Goal: Transaction & Acquisition: Book appointment/travel/reservation

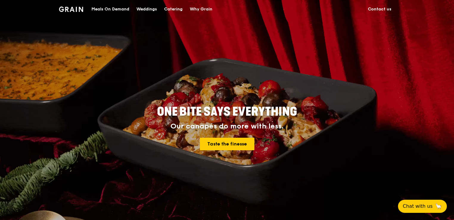
click at [171, 9] on div "Catering" at bounding box center [173, 9] width 18 height 18
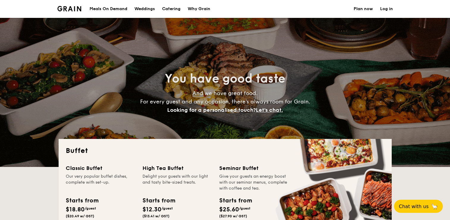
select select
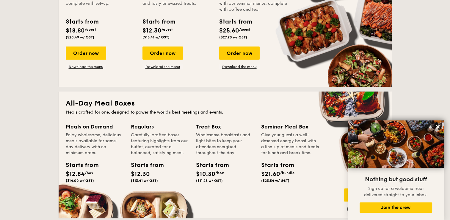
scroll to position [119, 0]
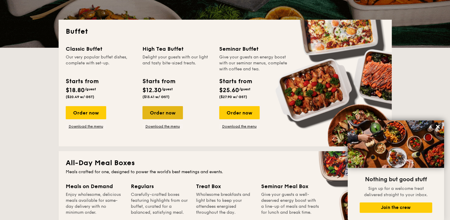
click at [164, 111] on div "Order now" at bounding box center [163, 112] width 40 height 13
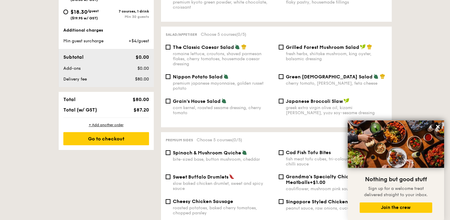
scroll to position [268, 0]
